Goal: Information Seeking & Learning: Find specific fact

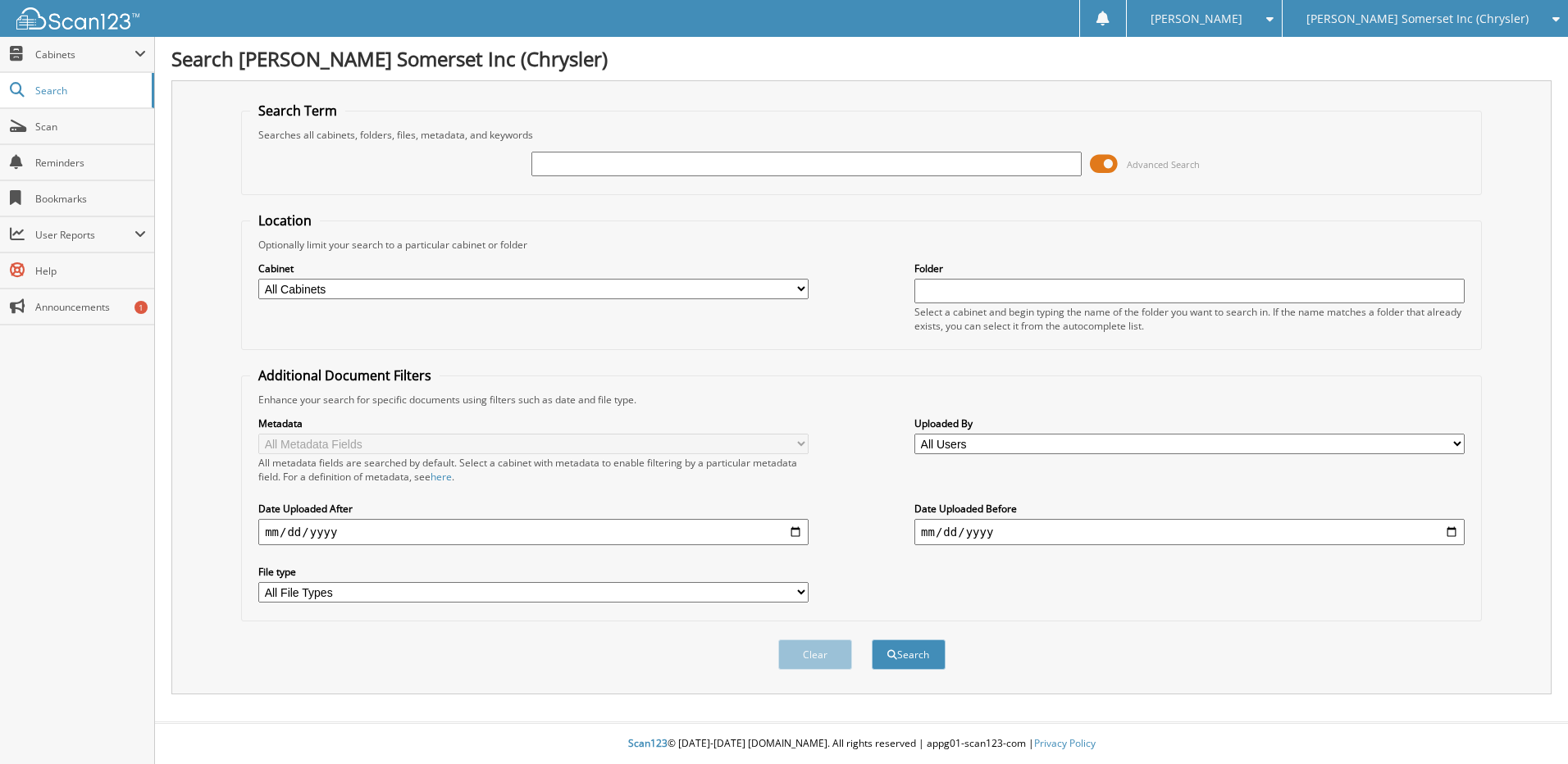
click at [1465, 17] on span "[PERSON_NAME] Somerset Inc (Chrysler)" at bounding box center [1418, 19] width 222 height 10
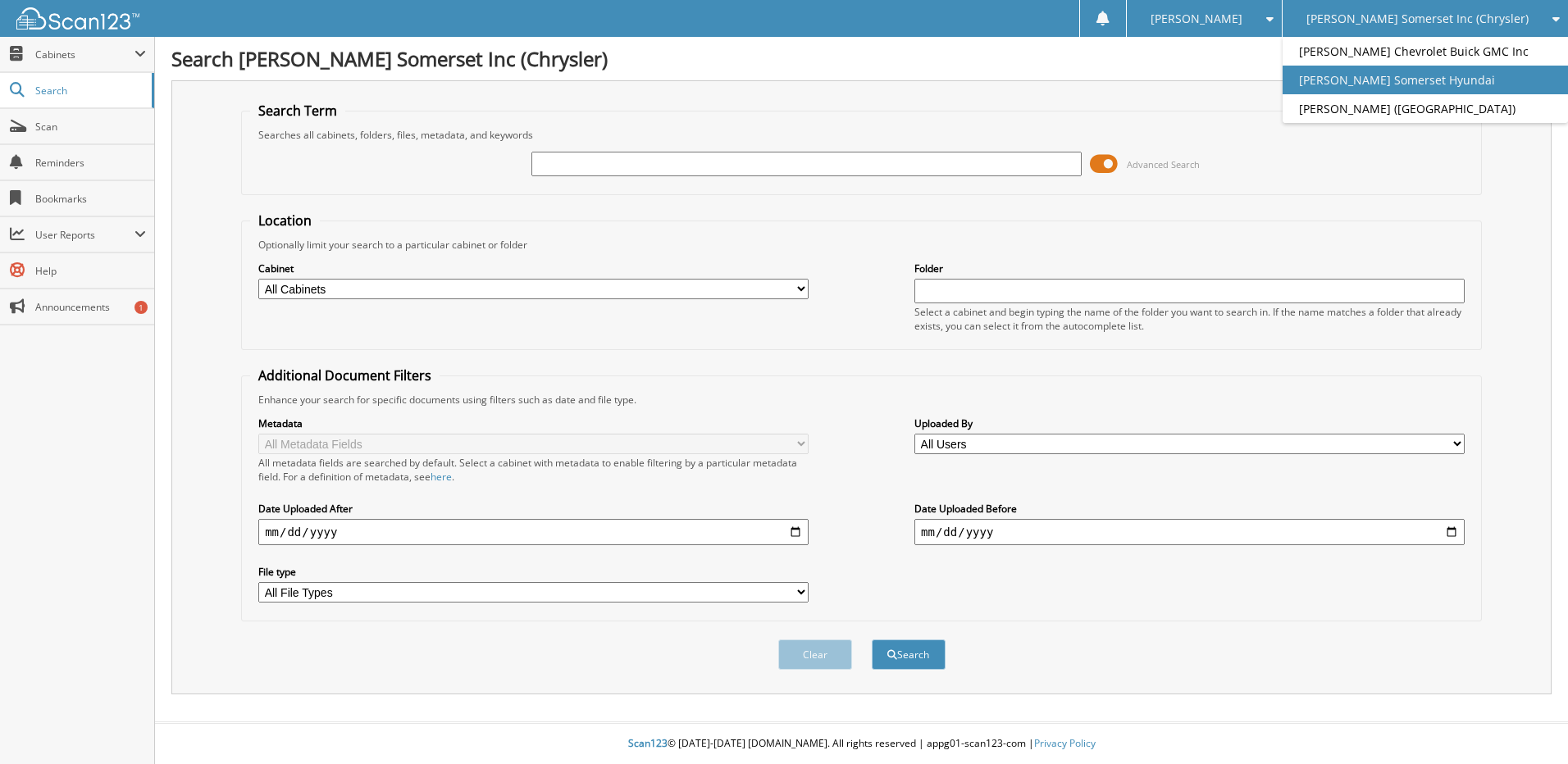
click at [1453, 86] on link "[PERSON_NAME] Somerset Hyundai" at bounding box center [1425, 80] width 285 height 29
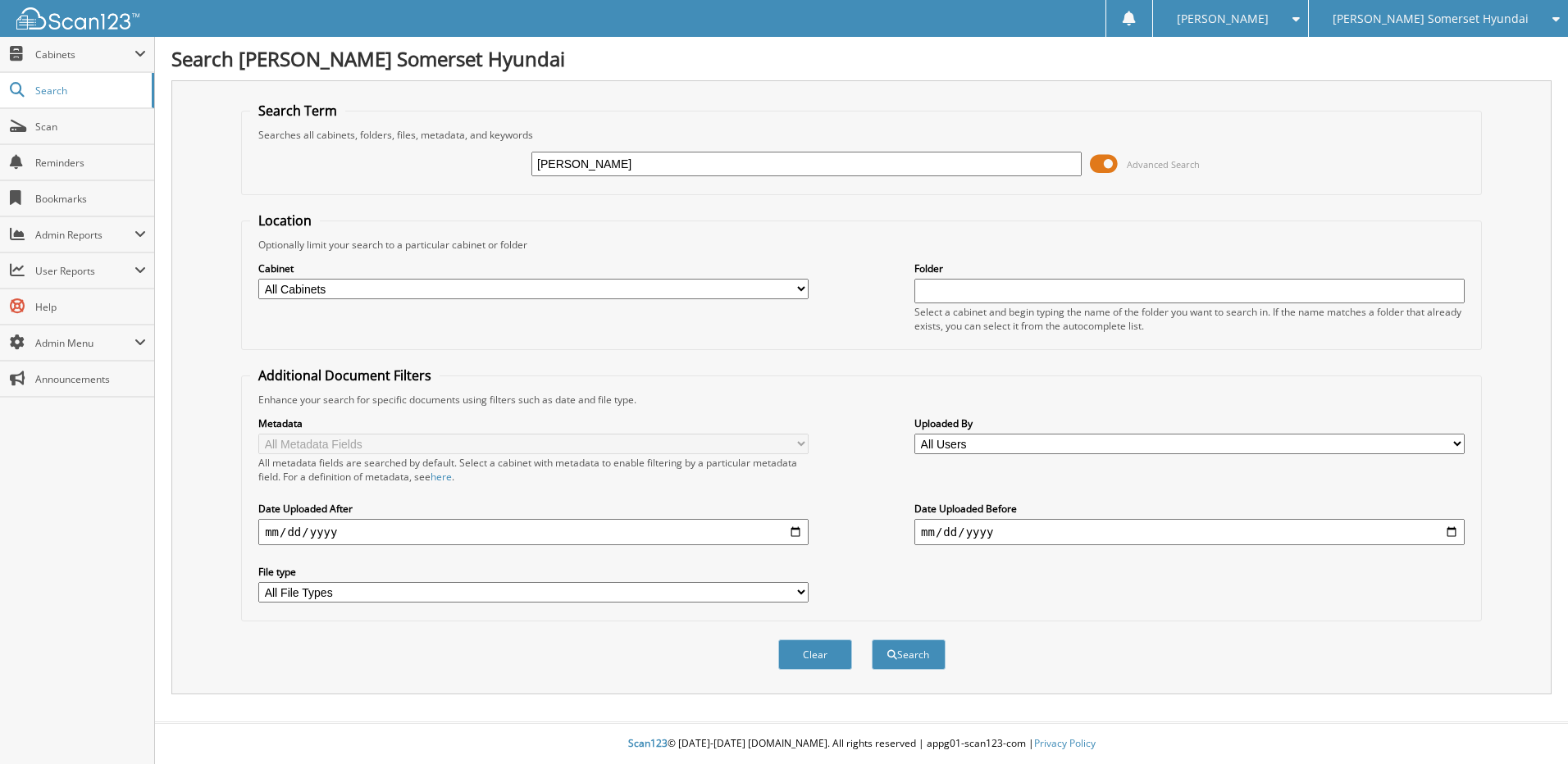
type input "[PERSON_NAME]"
click at [872, 639] on button "Search" at bounding box center [908, 654] width 74 height 31
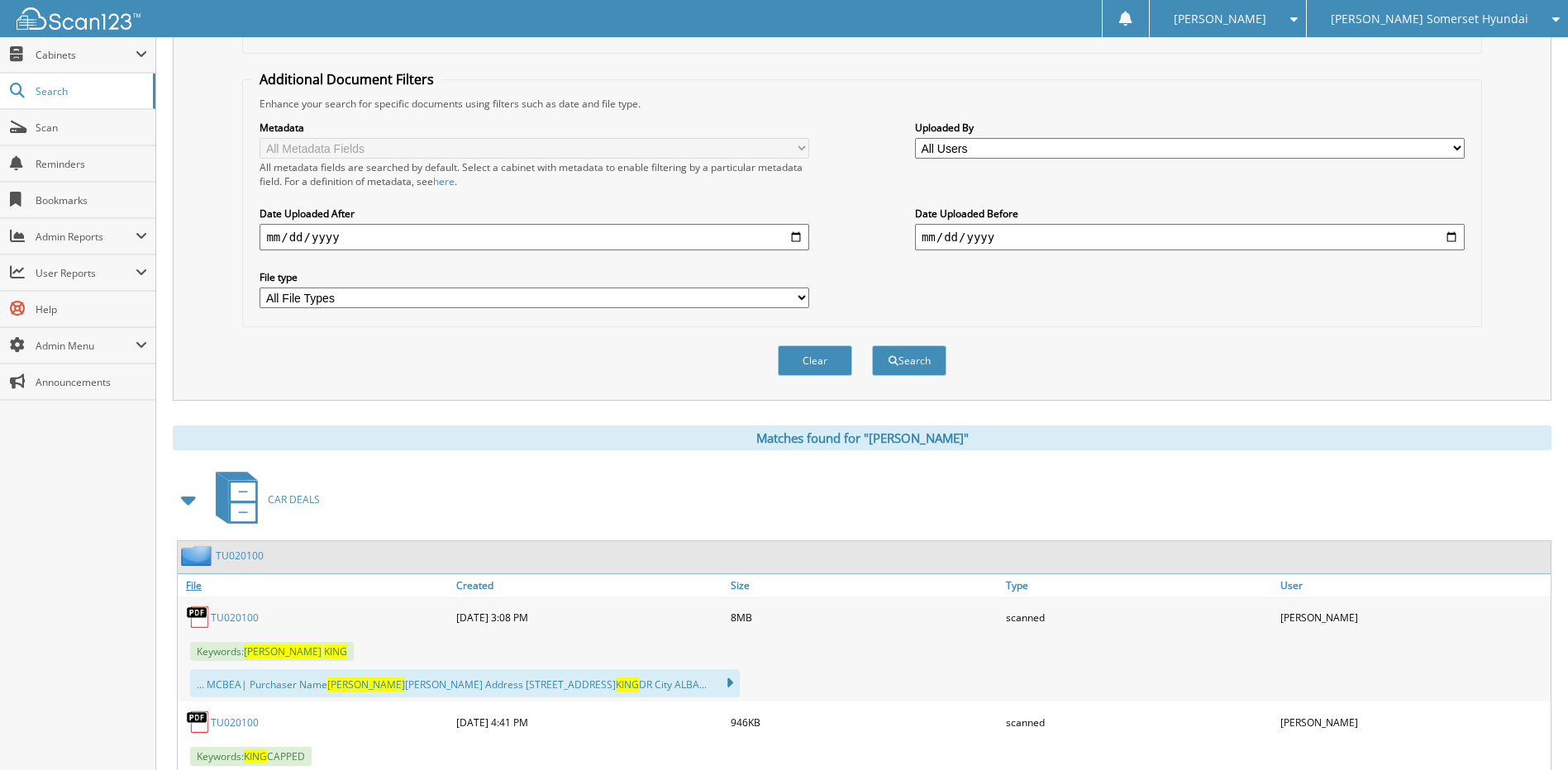
scroll to position [330, 0]
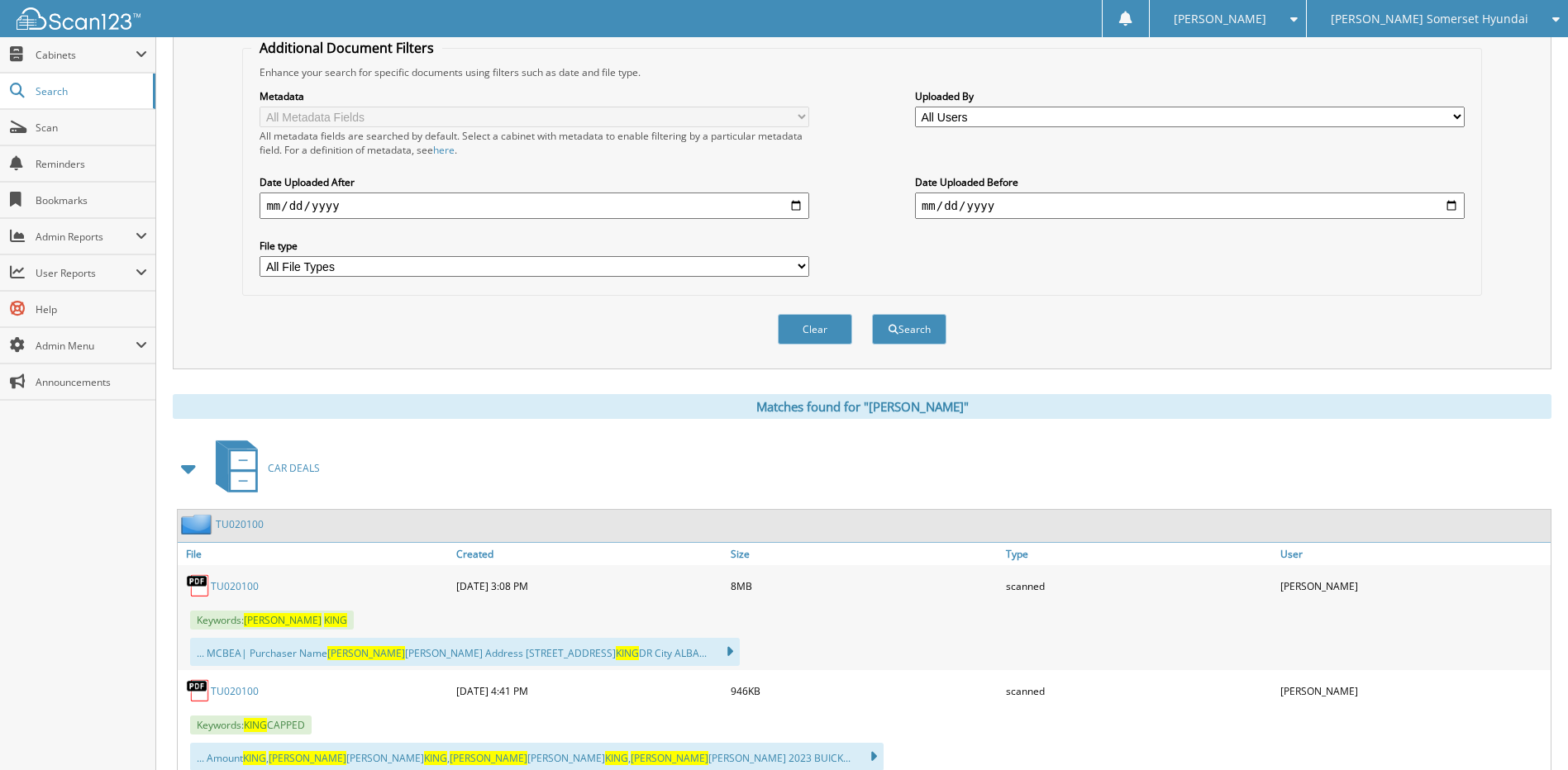
click at [239, 590] on link "TU020100" at bounding box center [235, 586] width 48 height 14
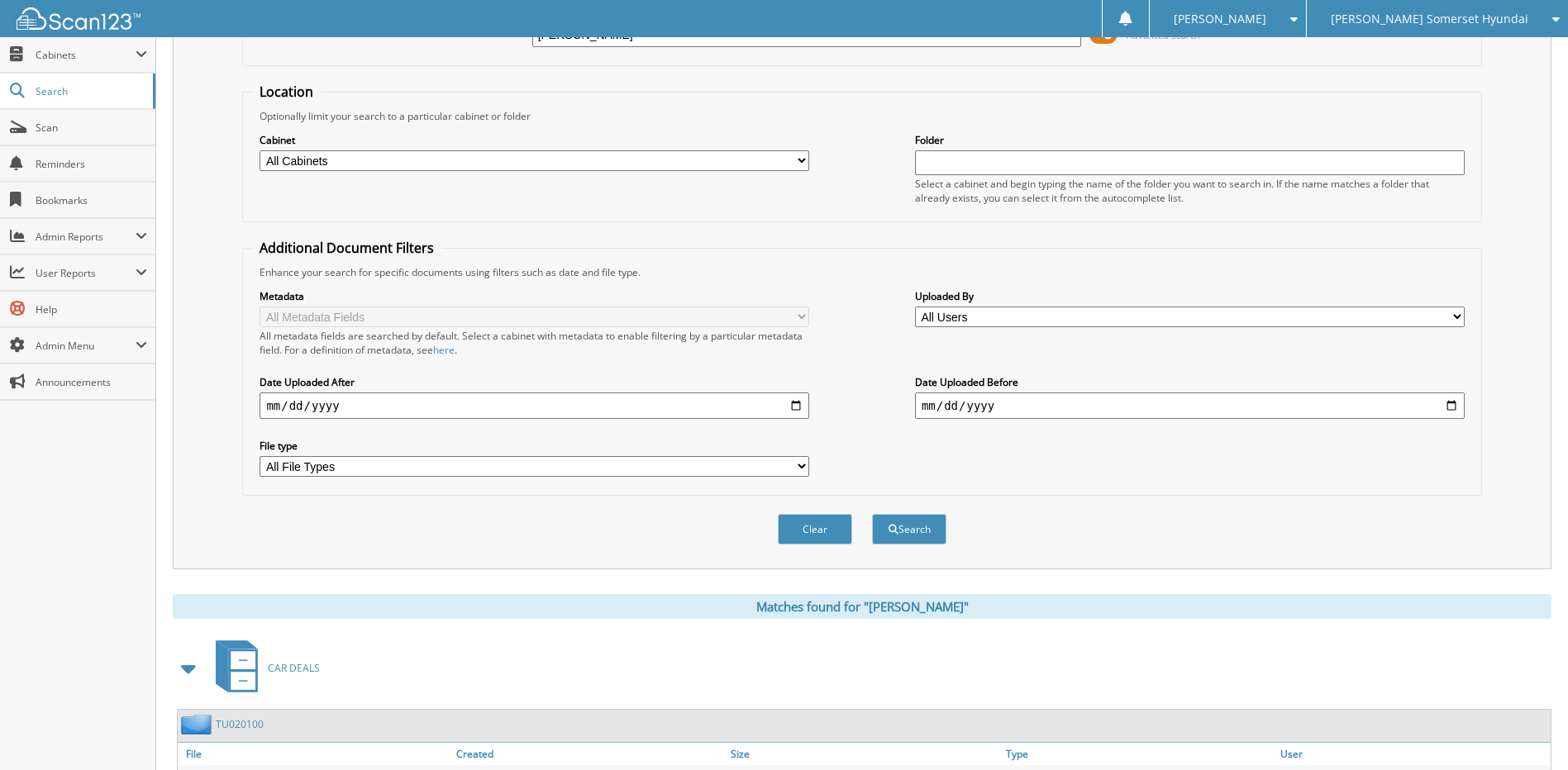
scroll to position [413, 0]
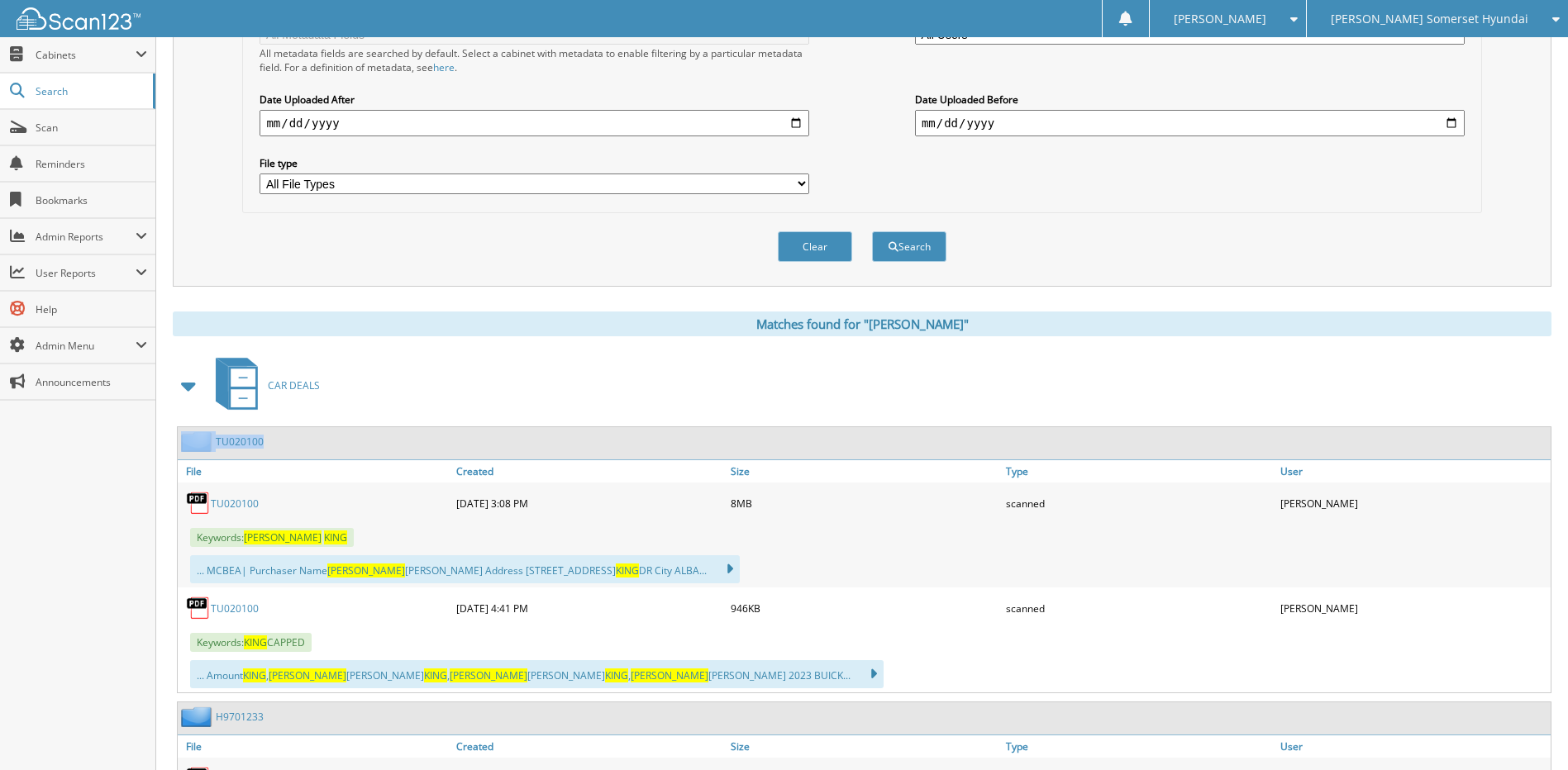
drag, startPoint x: 270, startPoint y: 447, endPoint x: 216, endPoint y: 445, distance: 54.0
click at [215, 445] on div "TU020100" at bounding box center [864, 443] width 1373 height 33
copy div "TU020100"
drag, startPoint x: 78, startPoint y: 133, endPoint x: 98, endPoint y: 158, distance: 32.0
click at [79, 134] on link "Scan" at bounding box center [78, 127] width 156 height 36
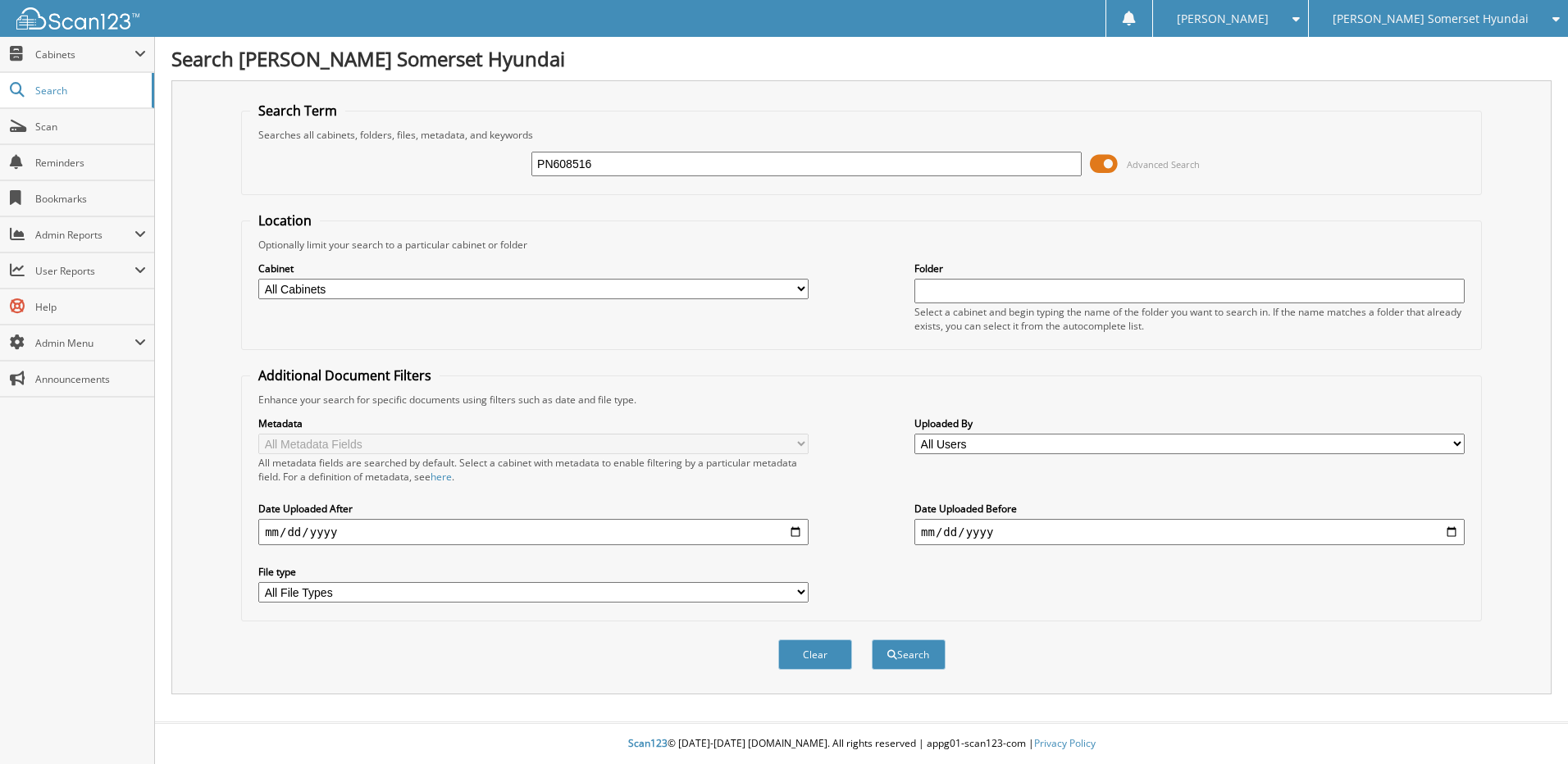
type input "PN608516"
click at [872, 639] on button "Search" at bounding box center [908, 654] width 74 height 31
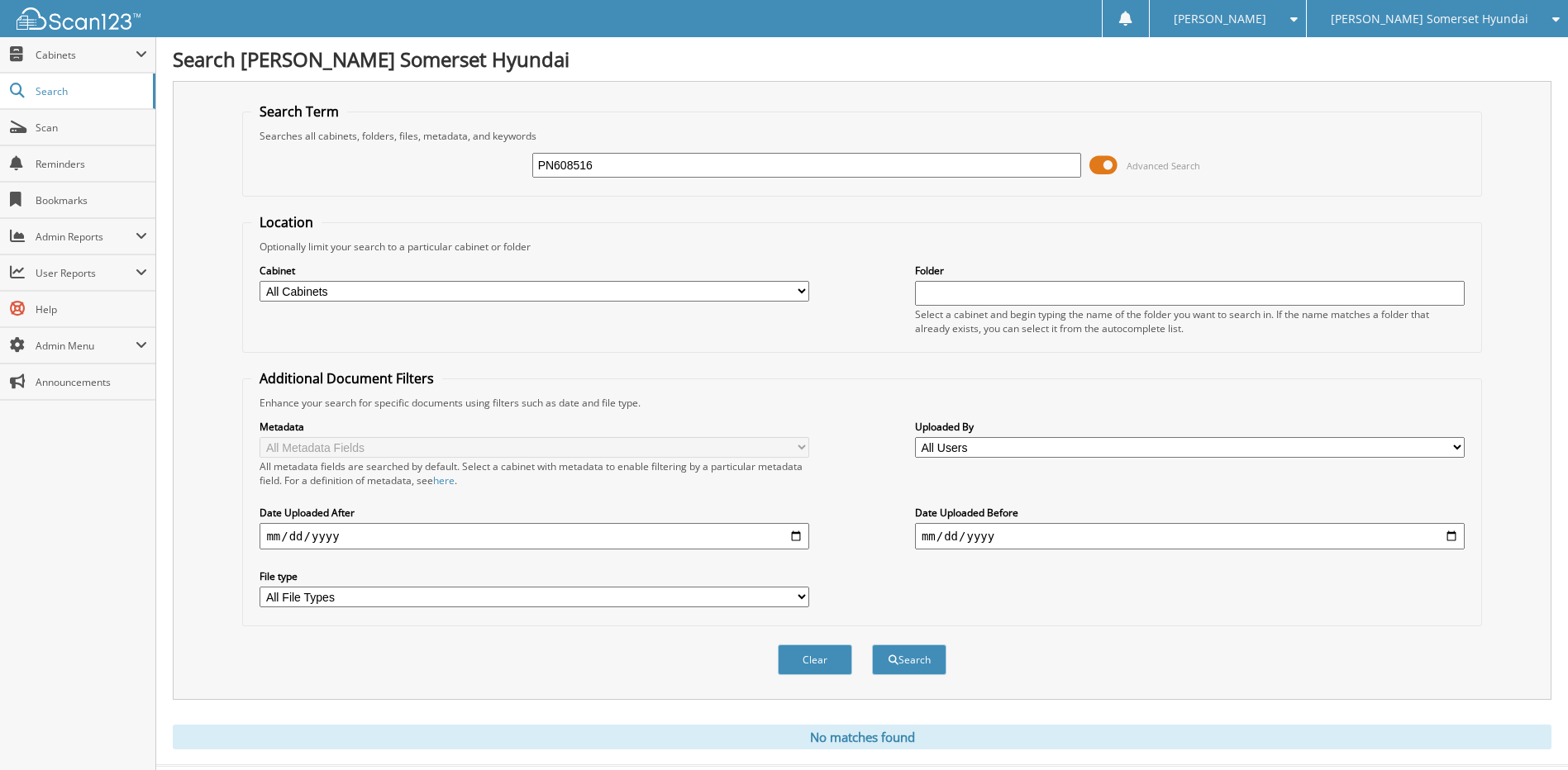
drag, startPoint x: 459, startPoint y: 172, endPoint x: 293, endPoint y: 184, distance: 166.4
click at [430, 172] on div "PN608516 Advanced Search" at bounding box center [862, 165] width 1221 height 44
type input "MR376567"
click at [872, 644] on button "Search" at bounding box center [909, 660] width 74 height 31
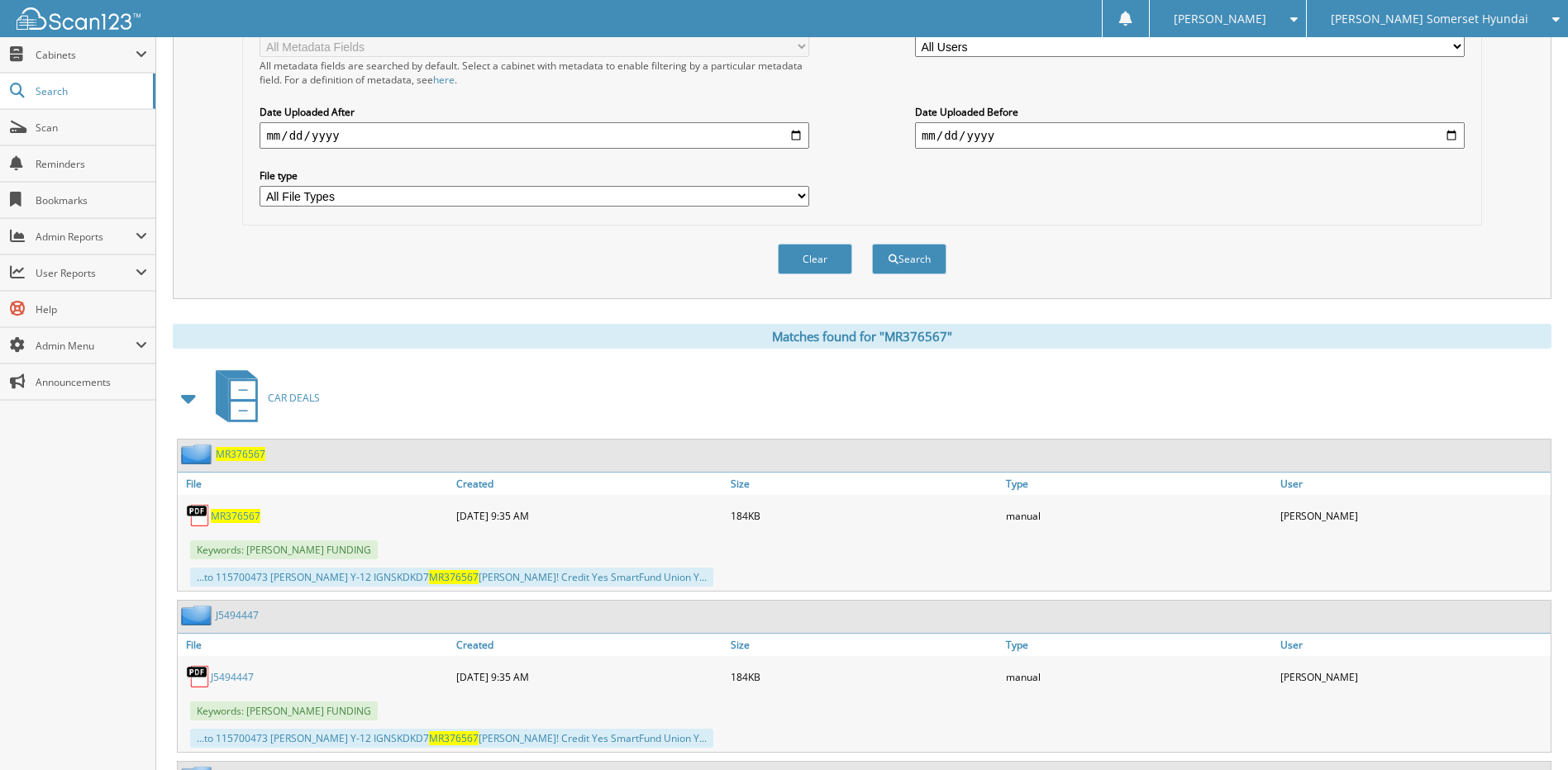
scroll to position [578, 0]
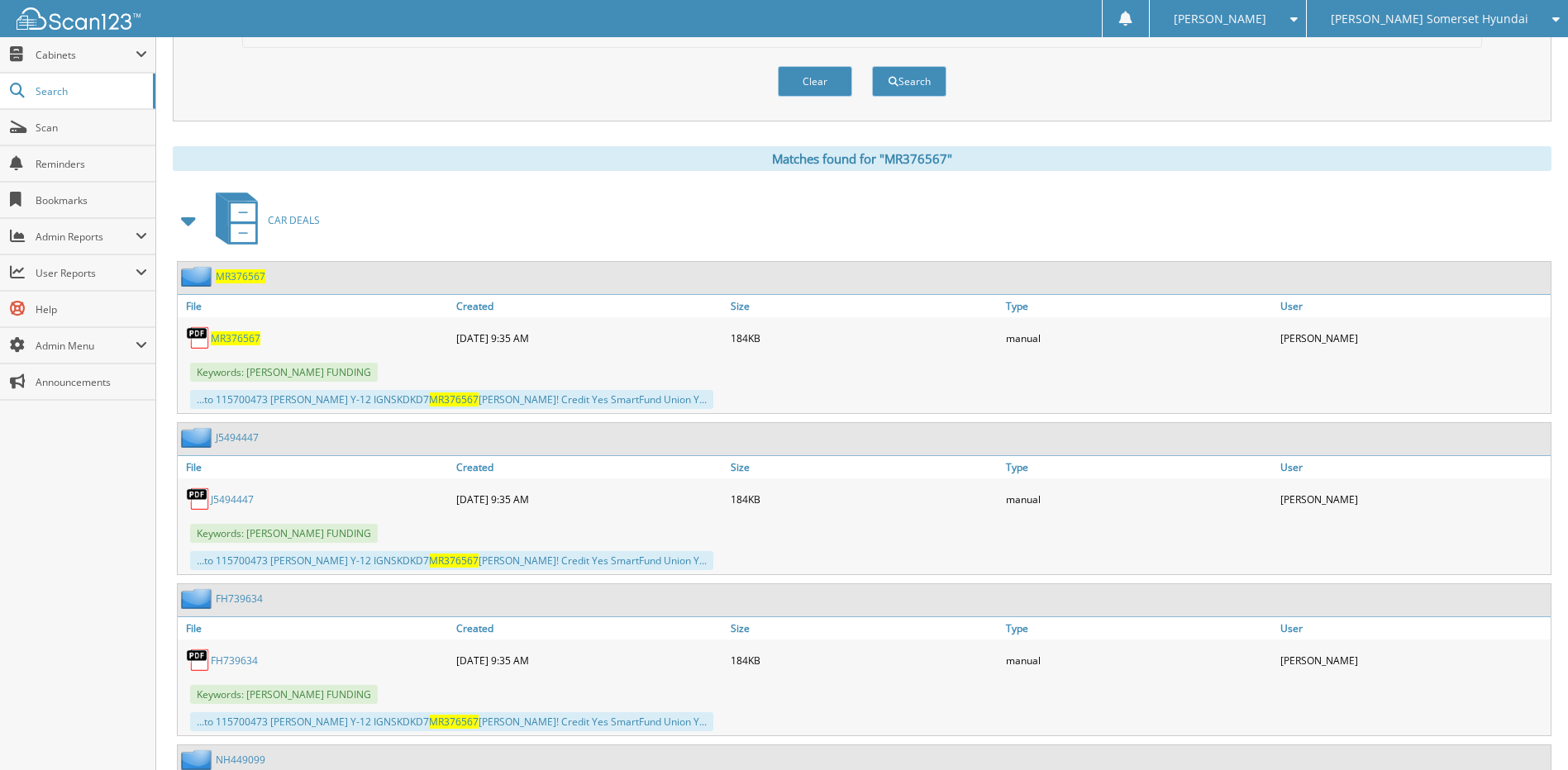
click at [229, 280] on span "MR376567" at bounding box center [241, 276] width 50 height 14
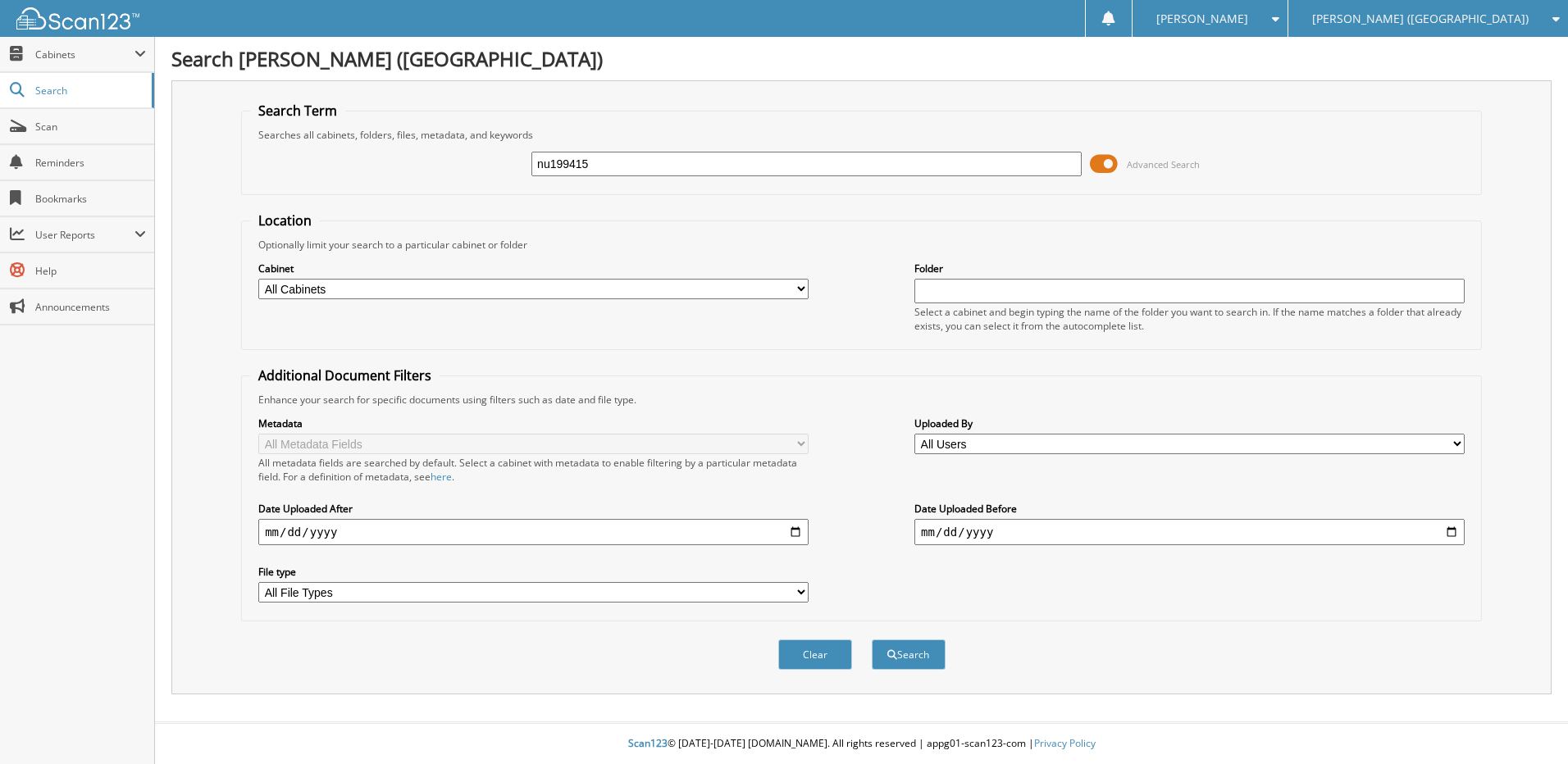
type input "nu199415"
click at [872, 639] on button "Search" at bounding box center [908, 654] width 74 height 31
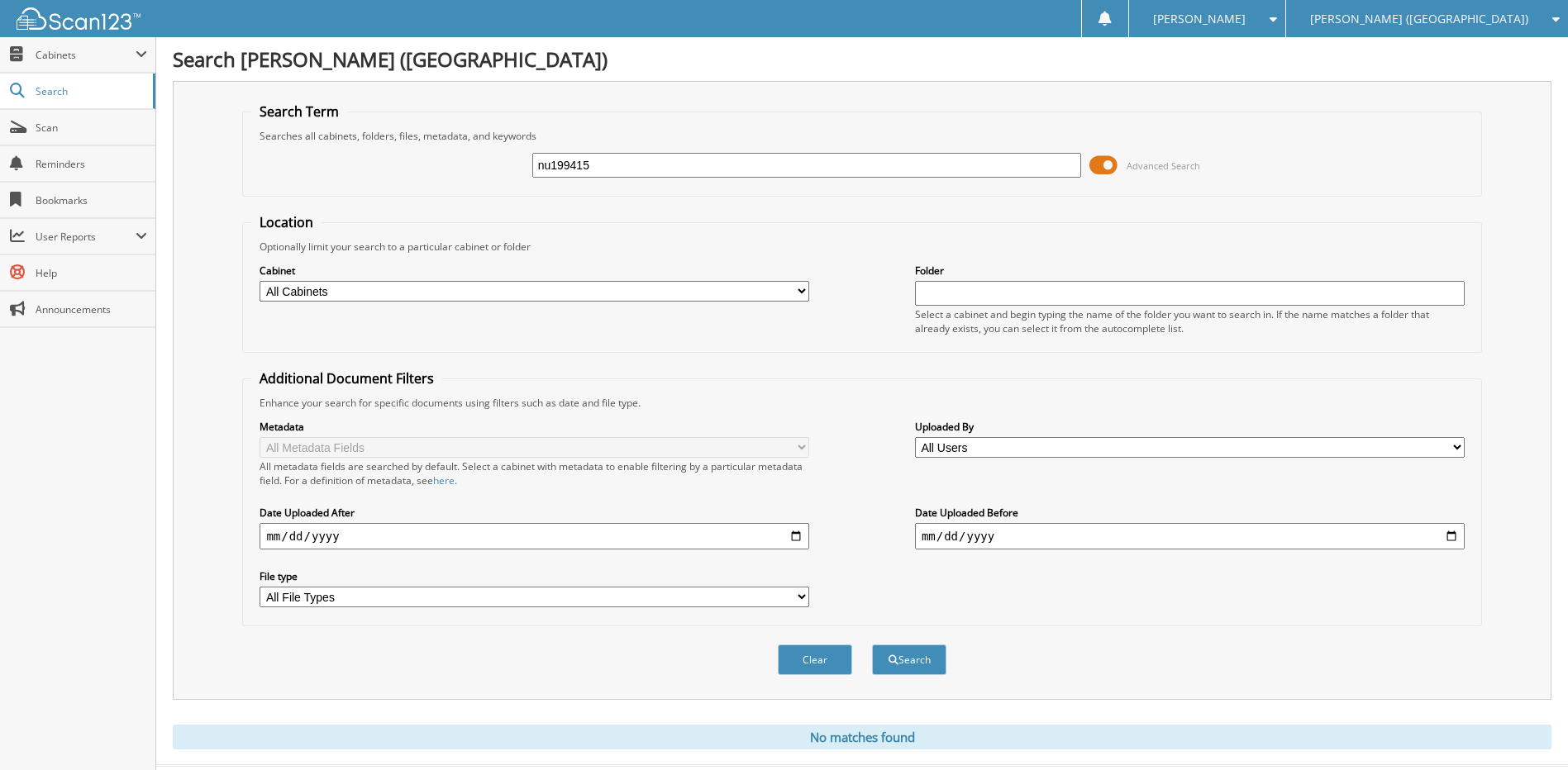
click at [1485, 21] on span "[PERSON_NAME] ([GEOGRAPHIC_DATA])" at bounding box center [1419, 19] width 218 height 10
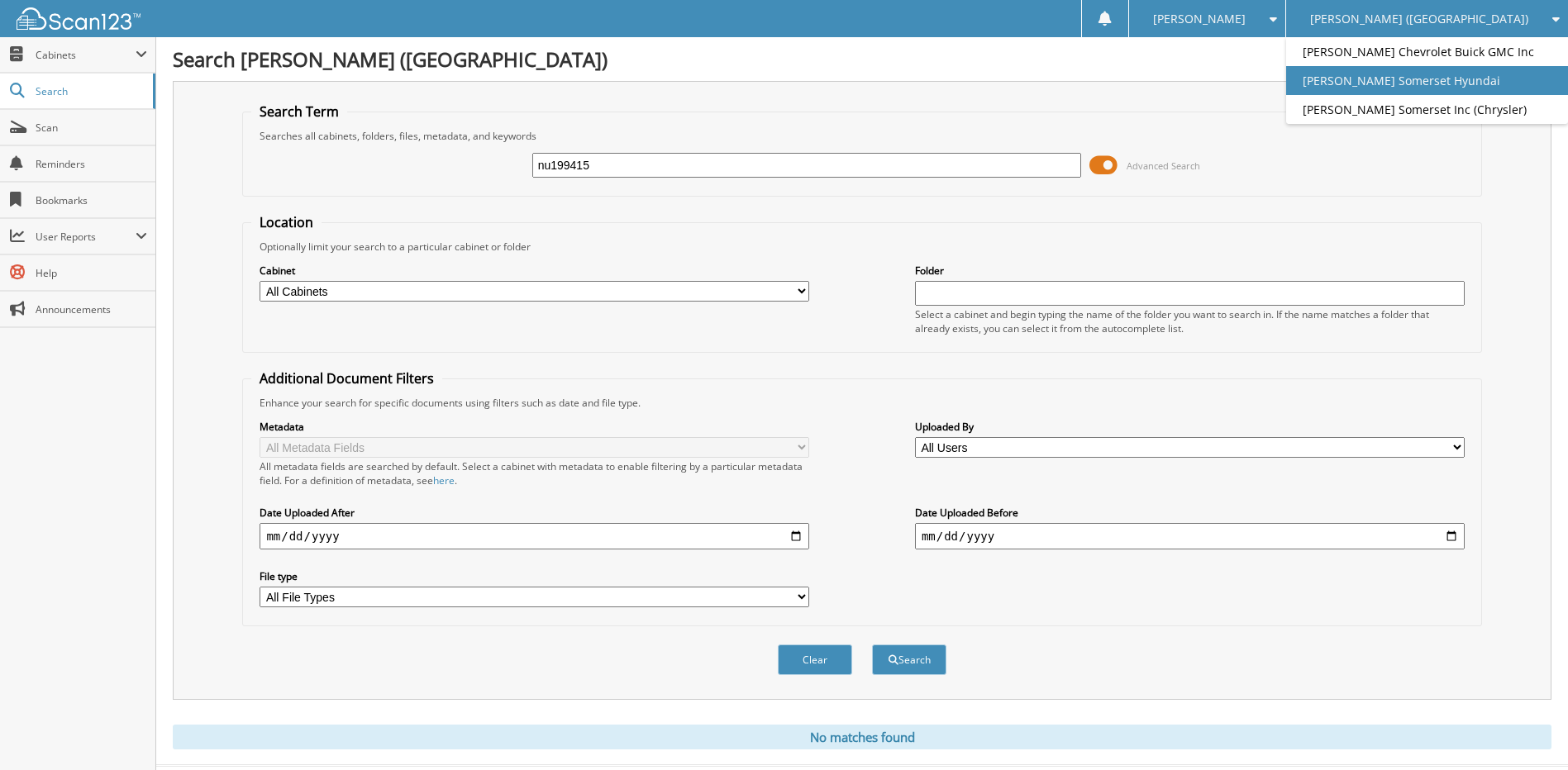
click at [1464, 93] on link "[PERSON_NAME] Somerset Hyundai" at bounding box center [1427, 80] width 282 height 29
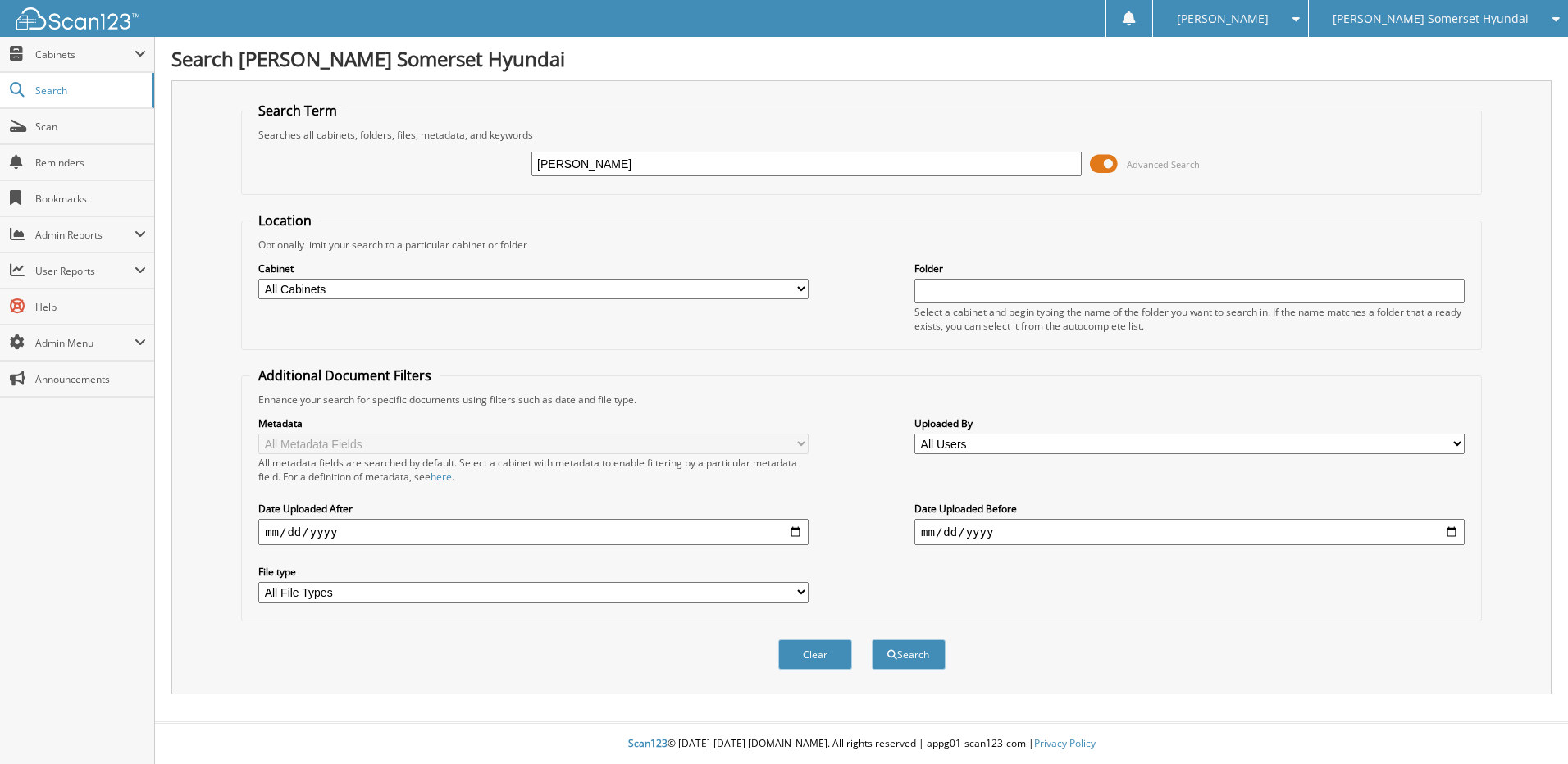
type input "[PERSON_NAME]"
click at [872, 639] on button "Search" at bounding box center [908, 654] width 74 height 31
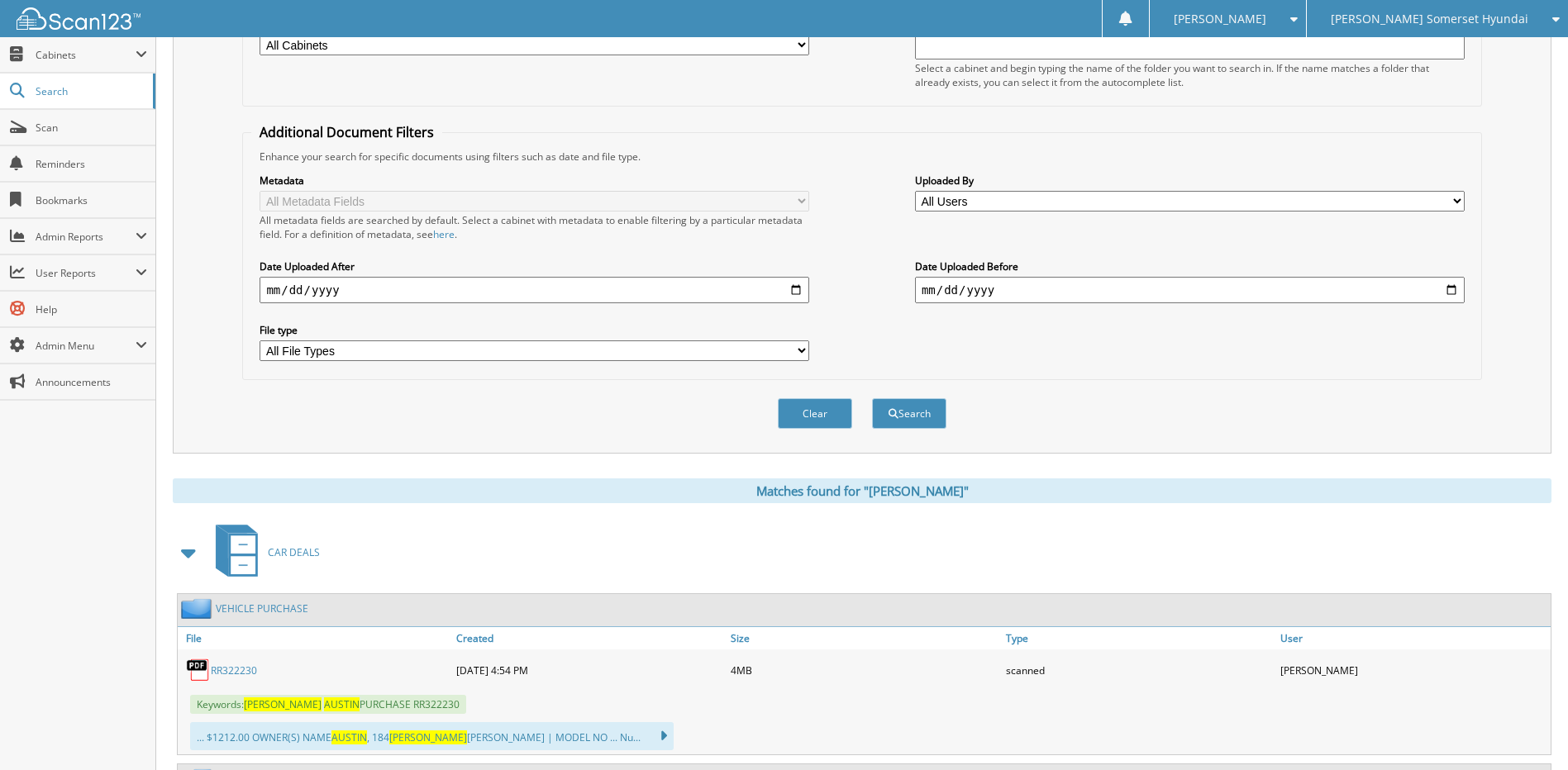
scroll to position [495, 0]
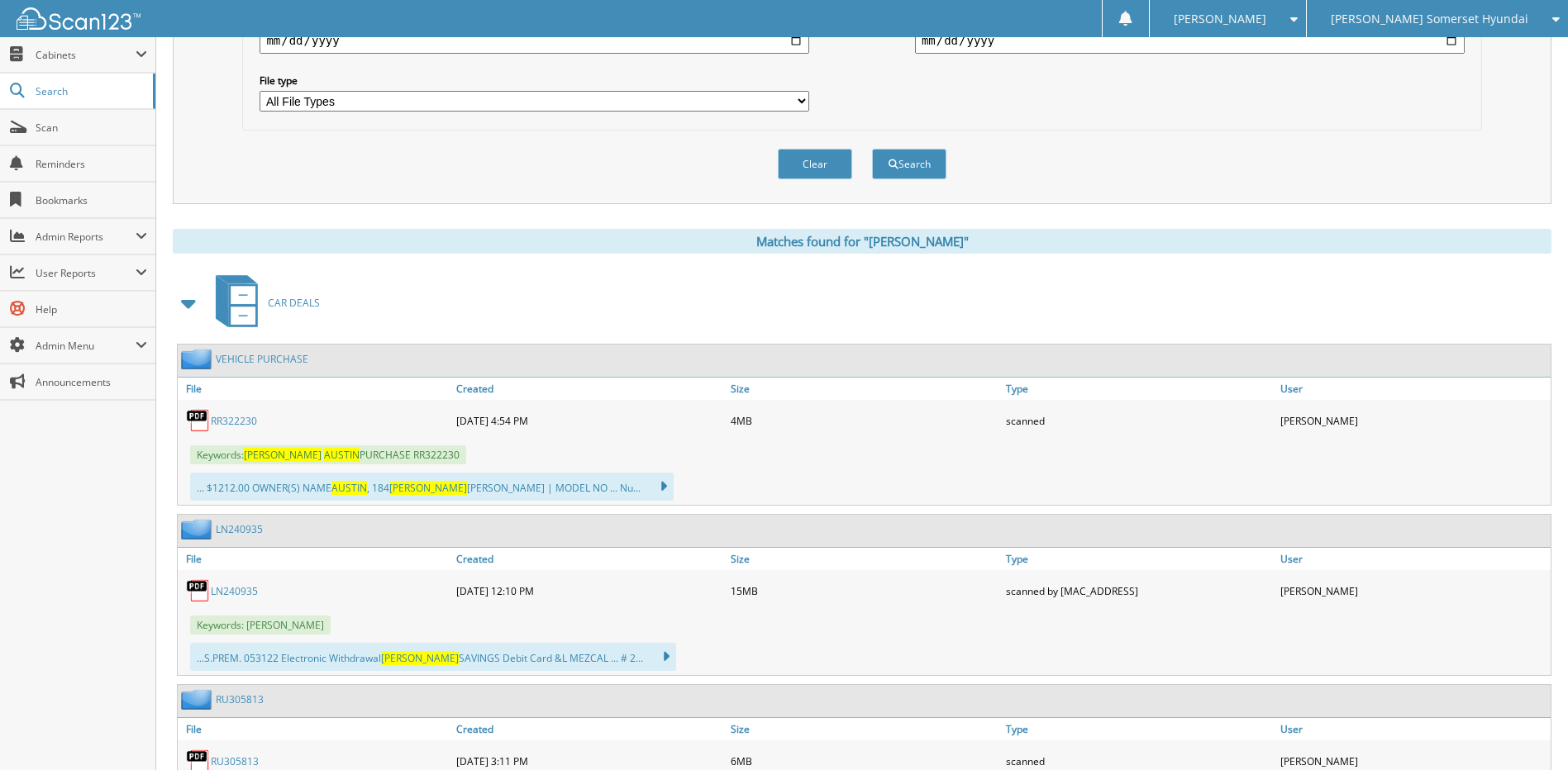
click at [236, 420] on link "RR322230" at bounding box center [234, 421] width 46 height 14
click at [45, 123] on span "Scan" at bounding box center [92, 127] width 111 height 14
